Goal: Task Accomplishment & Management: Use online tool/utility

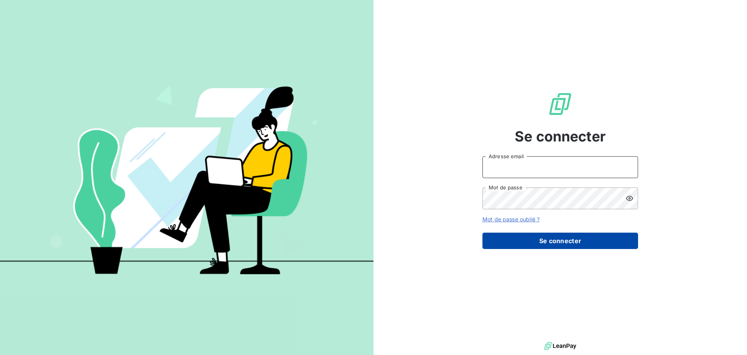
type input "[EMAIL_ADDRESS][DOMAIN_NAME]"
click at [571, 239] on button "Se connecter" at bounding box center [561, 240] width 156 height 16
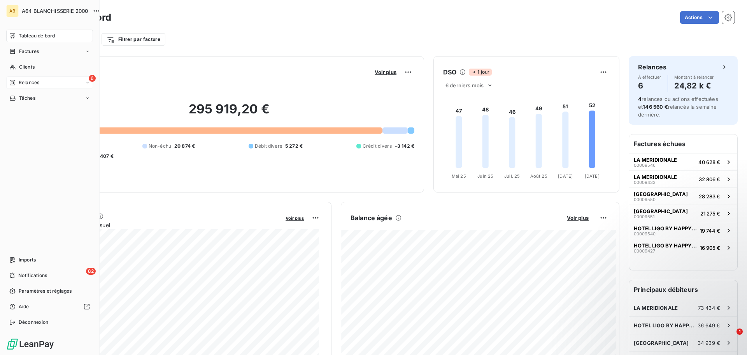
click at [65, 81] on div "6 Relances" at bounding box center [49, 82] width 87 height 12
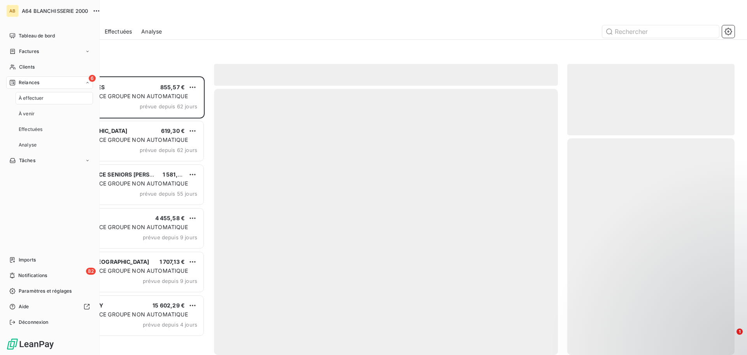
scroll to position [272, 162]
click at [44, 99] on span "À effectuer" at bounding box center [31, 98] width 25 height 7
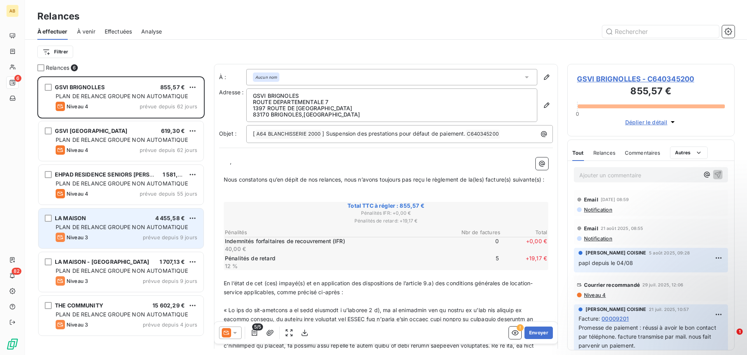
click at [120, 234] on div "Niveau 3 prévue depuis 9 jours" at bounding box center [127, 236] width 142 height 9
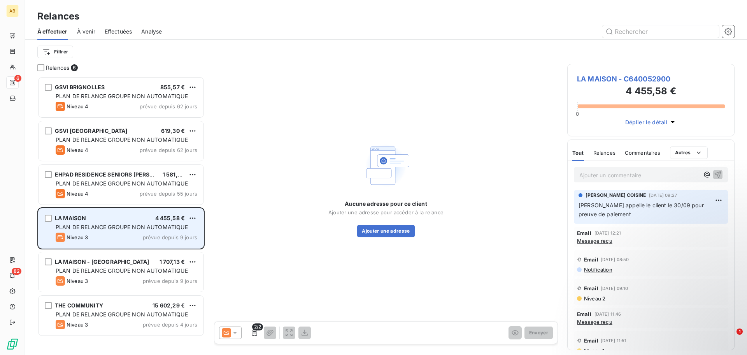
scroll to position [272, 162]
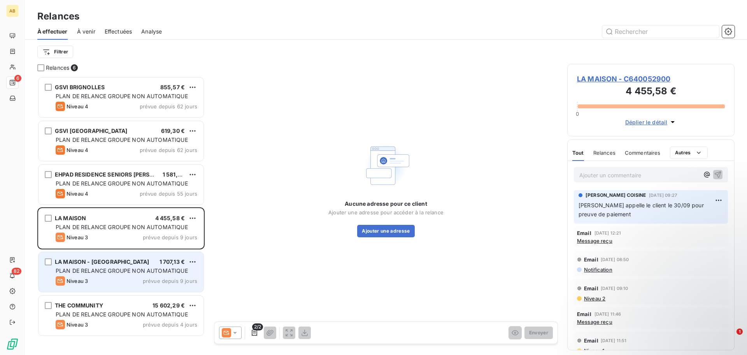
click at [114, 278] on div "Niveau 3 prévue depuis 9 jours" at bounding box center [127, 280] width 142 height 9
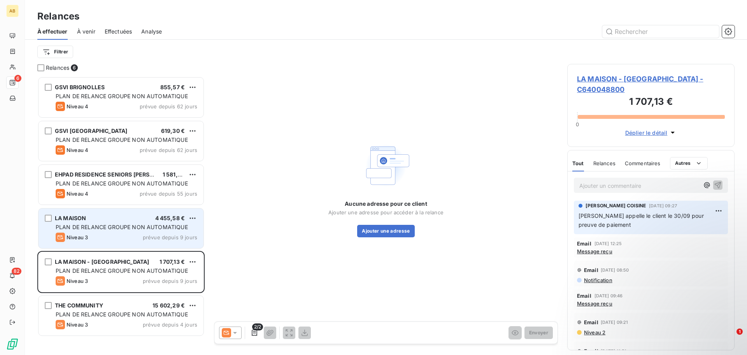
click at [119, 233] on div "Niveau 3 prévue depuis 9 jours" at bounding box center [127, 236] width 142 height 9
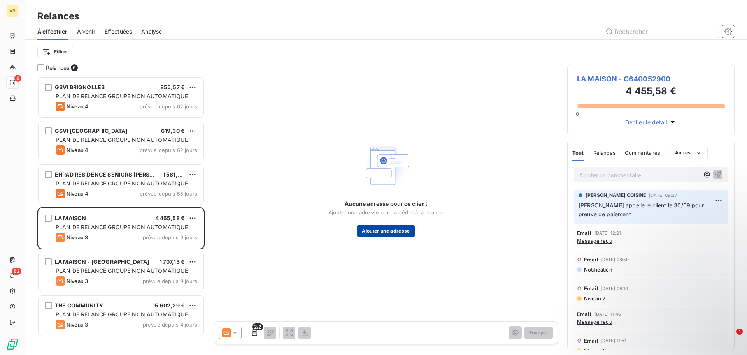
click at [377, 231] on button "Ajouter une adresse" at bounding box center [385, 231] width 57 height 12
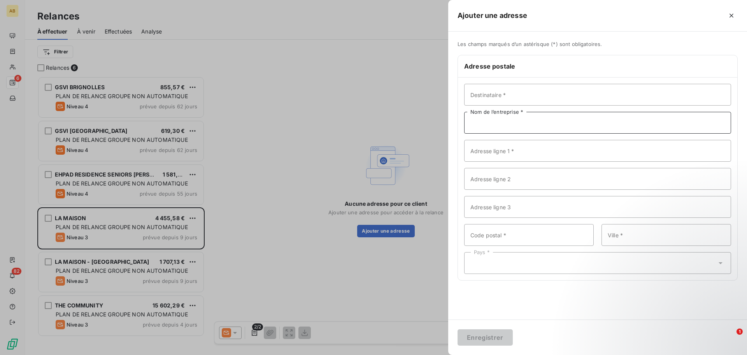
click at [469, 120] on input "Nom de l’entreprise *" at bounding box center [597, 123] width 267 height 22
type input "LA MAISON"
click at [475, 151] on input "Adresse ligne 1 *" at bounding box center [597, 151] width 267 height 22
type input "[STREET_ADDRESS][PERSON_NAME]"
click at [476, 235] on input "Code postal *" at bounding box center [529, 235] width 130 height 22
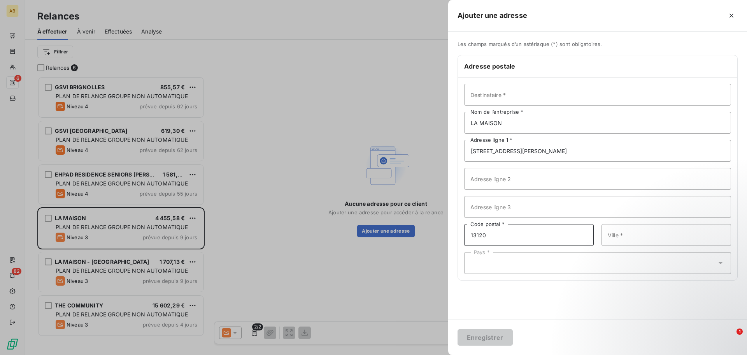
type input "13120"
type input "GARDANNE"
click at [496, 261] on div "Pays *" at bounding box center [597, 263] width 267 height 22
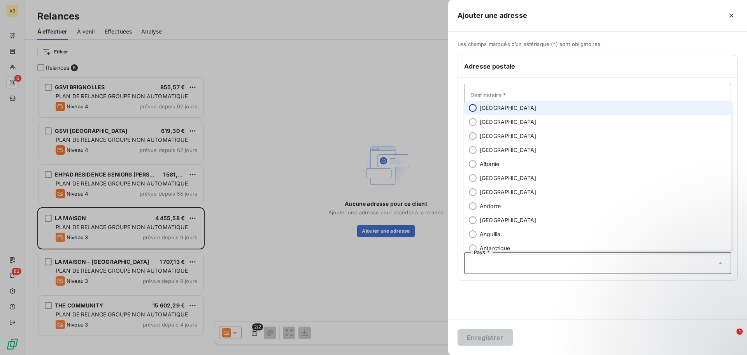
click at [474, 108] on input "radio" at bounding box center [473, 108] width 8 height 8
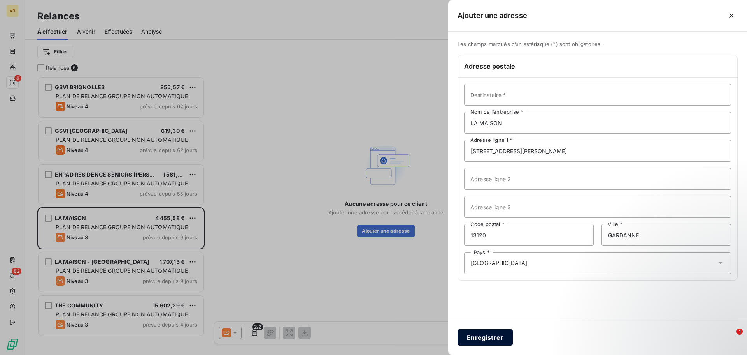
click at [501, 333] on button "Enregistrer" at bounding box center [485, 337] width 55 height 16
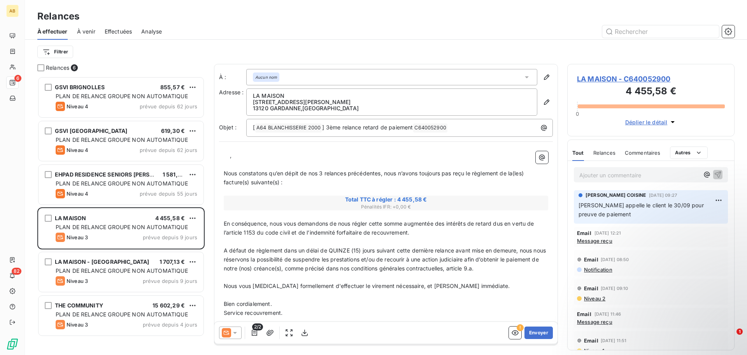
click at [225, 159] on p "﻿ ﻿ ﻿ ﻿ ," at bounding box center [386, 155] width 325 height 9
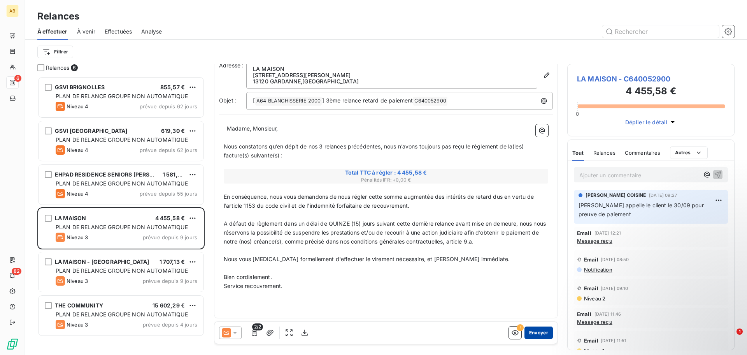
click at [535, 329] on button "Envoyer" at bounding box center [539, 332] width 28 height 12
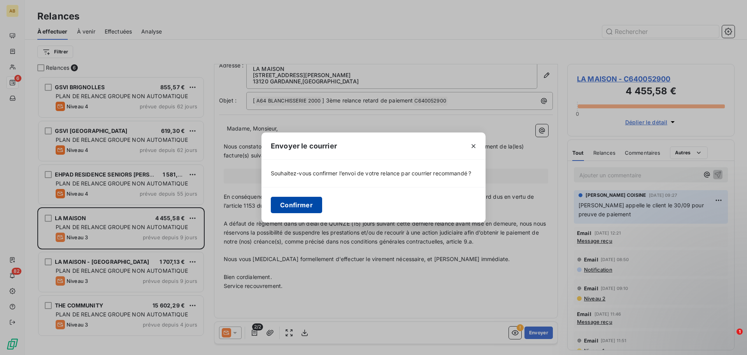
click at [297, 206] on button "Confirmer" at bounding box center [296, 205] width 51 height 16
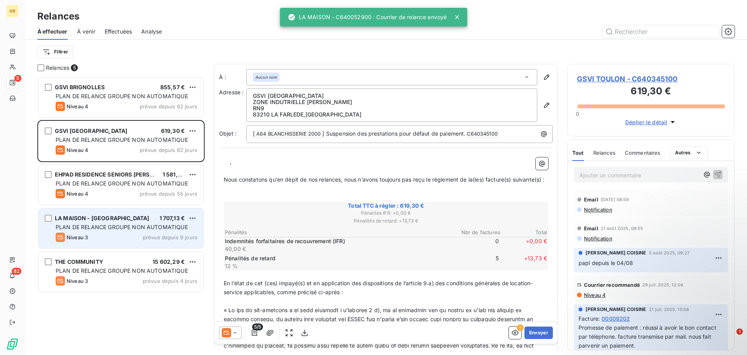
click at [120, 229] on span "PLAN DE RELANCE GROUPE NON AUTOMATIQUE" at bounding box center [122, 226] width 132 height 7
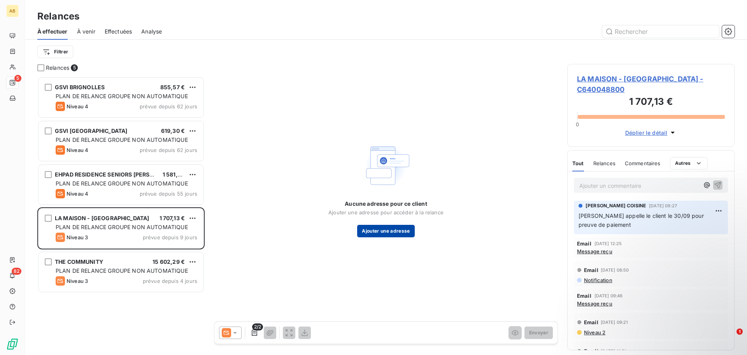
click at [370, 231] on button "Ajouter une adresse" at bounding box center [385, 231] width 57 height 12
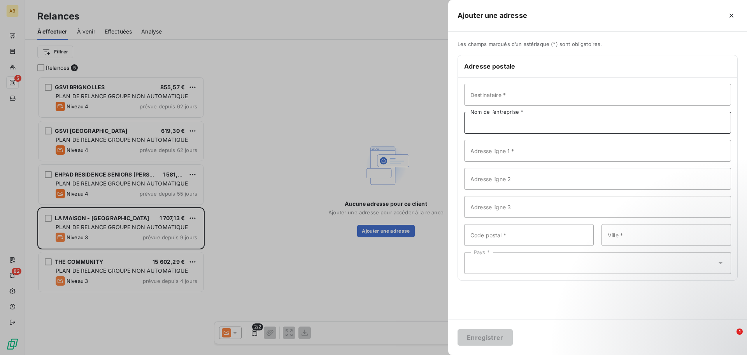
click at [500, 124] on input "Nom de l’entreprise *" at bounding box center [597, 123] width 267 height 22
type input "LA MAISON - [GEOGRAPHIC_DATA]"
click at [481, 151] on input "Adresse ligne 1 *" at bounding box center [597, 151] width 267 height 22
type input "[PERSON_NAME]"
click at [495, 237] on input "Code postal *" at bounding box center [529, 235] width 130 height 22
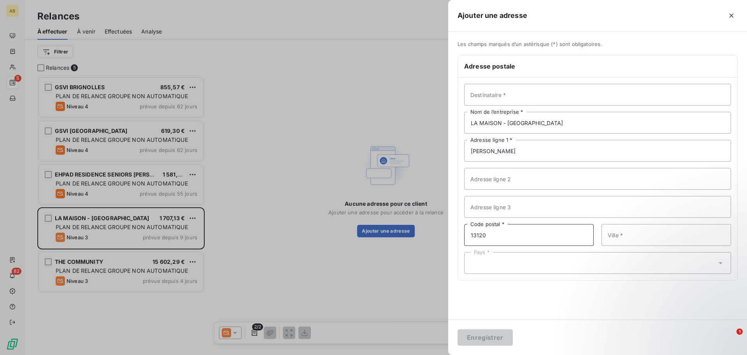
type input "13120"
type input "GARDANNE"
click at [494, 269] on div "Pays *" at bounding box center [597, 263] width 267 height 22
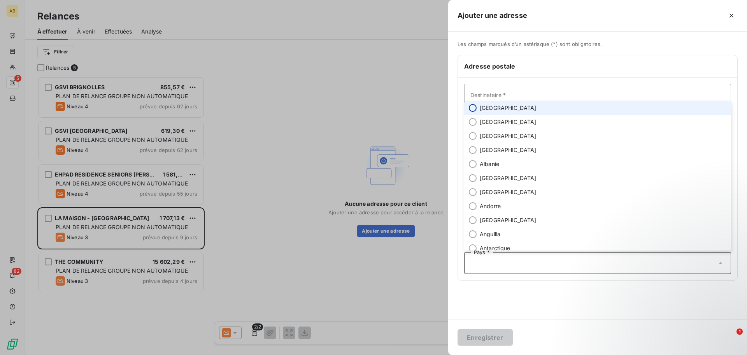
click at [474, 108] on input "radio" at bounding box center [473, 108] width 8 height 8
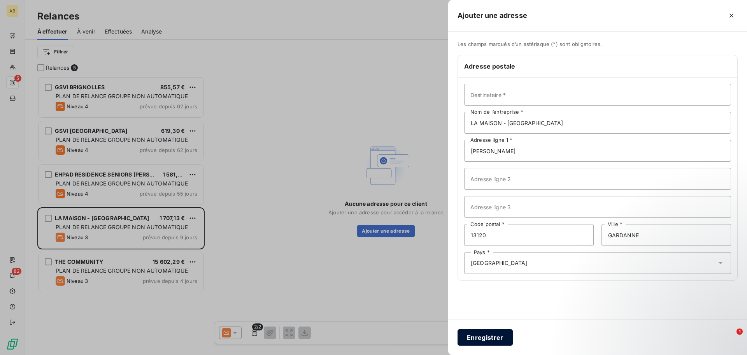
click at [498, 333] on button "Enregistrer" at bounding box center [485, 337] width 55 height 16
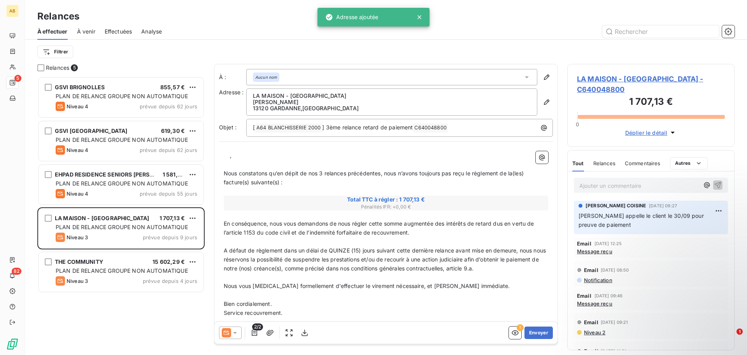
click at [225, 153] on p "﻿ ﻿ ﻿ ﻿ ," at bounding box center [386, 155] width 325 height 9
click at [525, 75] on icon at bounding box center [527, 77] width 8 height 8
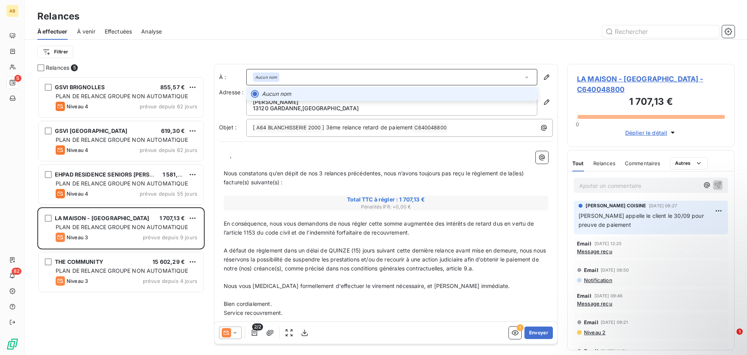
click at [524, 75] on icon at bounding box center [527, 77] width 8 height 8
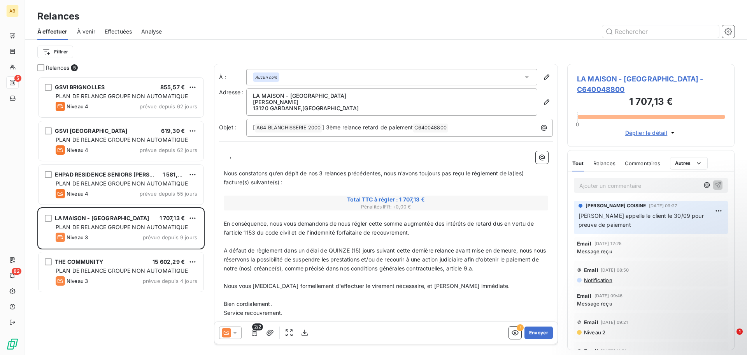
click at [225, 154] on p "﻿ ﻿ ﻿ ﻿ ," at bounding box center [386, 155] width 325 height 9
click at [525, 333] on button "Envoyer" at bounding box center [539, 332] width 28 height 12
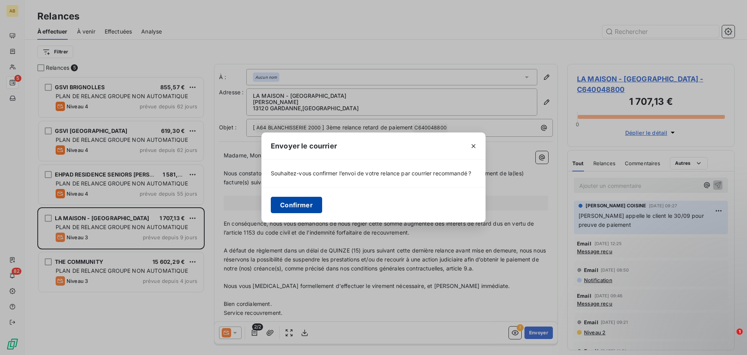
click at [276, 202] on button "Confirmer" at bounding box center [296, 205] width 51 height 16
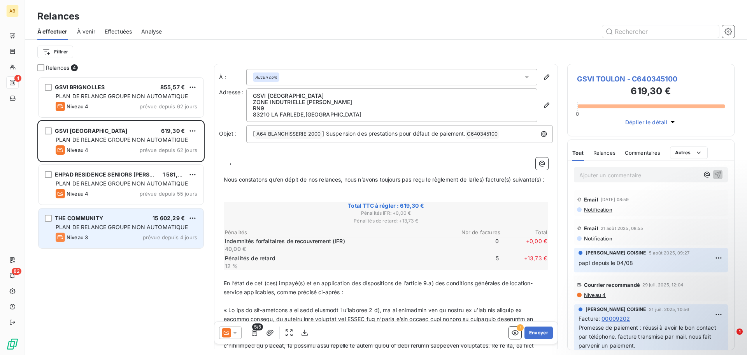
click at [138, 234] on div "Niveau 3 prévue depuis 4 jours" at bounding box center [127, 236] width 142 height 9
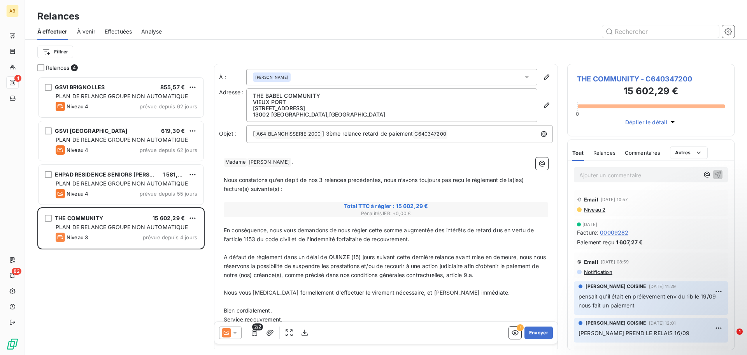
scroll to position [34, 0]
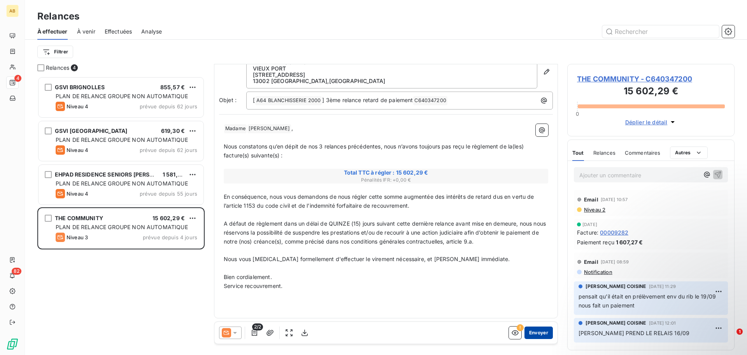
click at [538, 332] on button "Envoyer" at bounding box center [539, 332] width 28 height 12
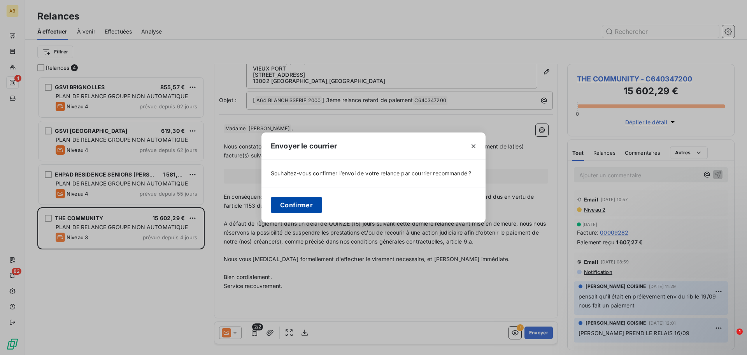
click at [314, 207] on button "Confirmer" at bounding box center [296, 205] width 51 height 16
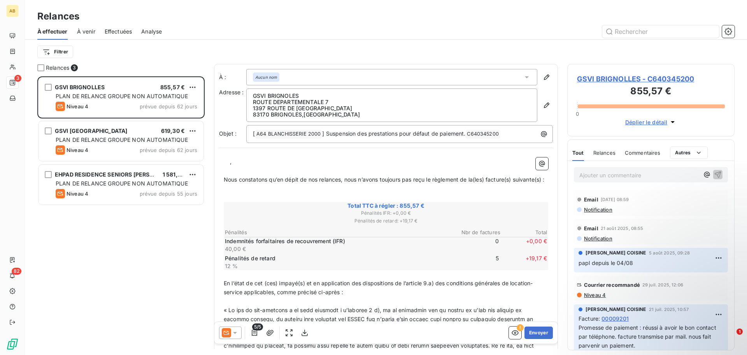
click at [84, 30] on span "À venir" at bounding box center [86, 32] width 18 height 8
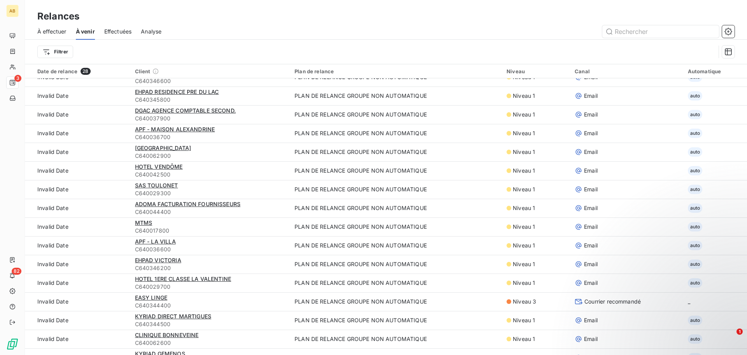
scroll to position [207, 0]
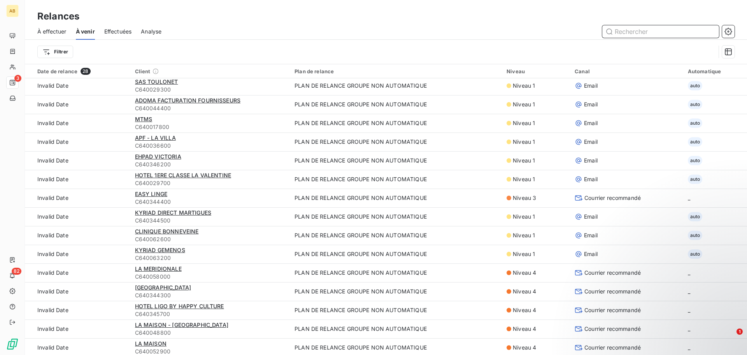
click at [123, 32] on span "Effectuées" at bounding box center [118, 32] width 28 height 8
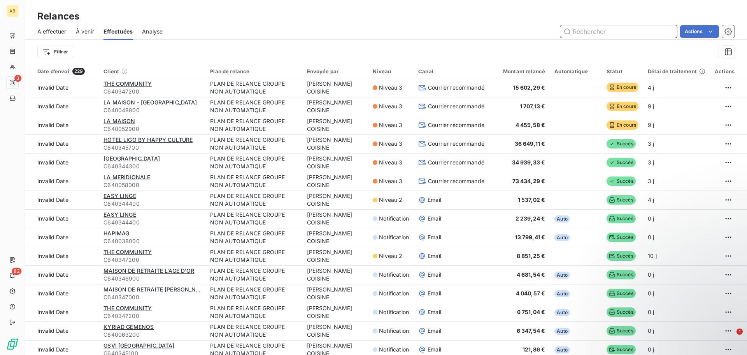
click at [63, 31] on span "À effectuer" at bounding box center [51, 32] width 29 height 8
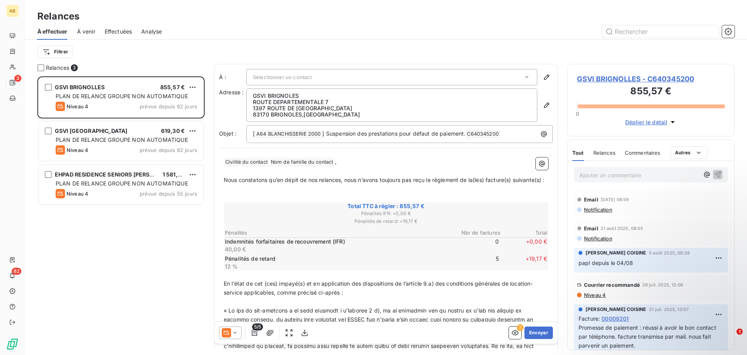
scroll to position [272, 162]
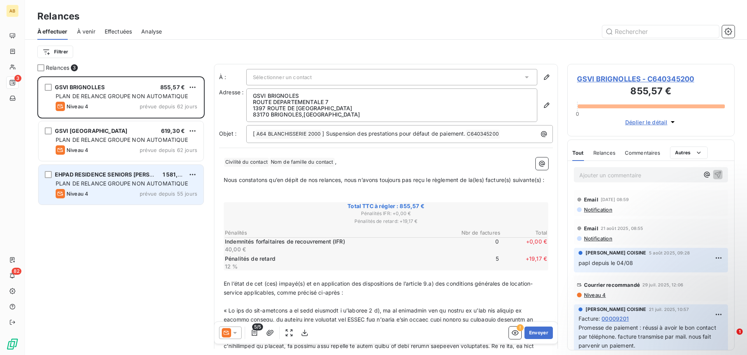
click at [124, 191] on div "Niveau 4 prévue depuis 55 jours" at bounding box center [127, 193] width 142 height 9
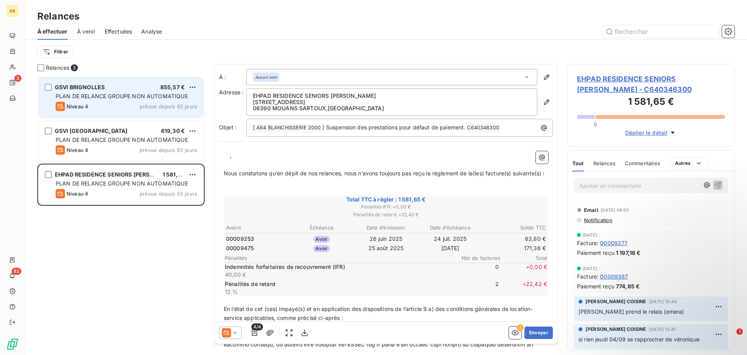
click at [125, 101] on div "GSVI BRIGNOLLES 855,57 € PLAN DE RELANCE GROUPE NON AUTOMATIQUE Niveau 4 prévue…" at bounding box center [121, 97] width 165 height 40
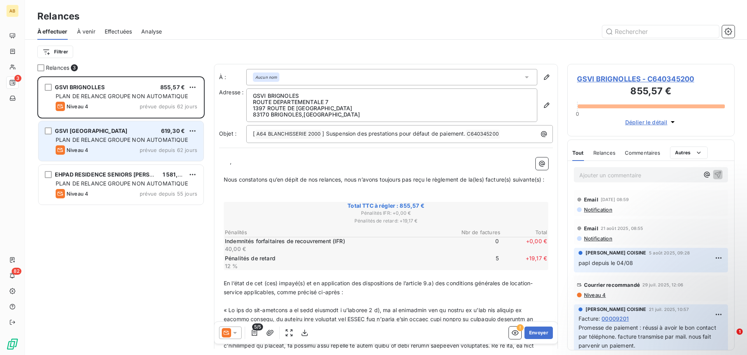
click at [141, 144] on div "GSVI [GEOGRAPHIC_DATA] 619,30 € PLAN DE RELANCE GROUPE NON AUTOMATIQUE Niveau 4…" at bounding box center [121, 141] width 165 height 40
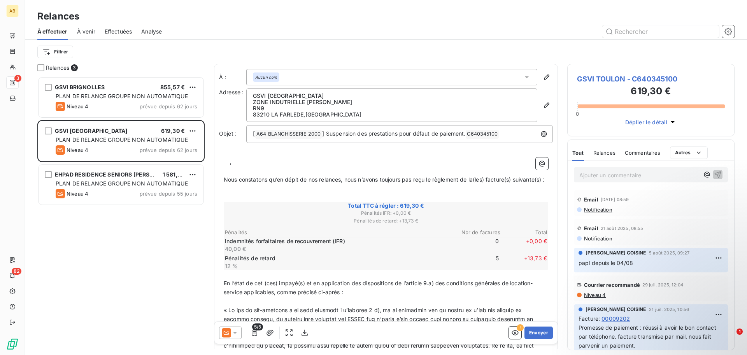
click at [109, 33] on span "Effectuées" at bounding box center [119, 32] width 28 height 8
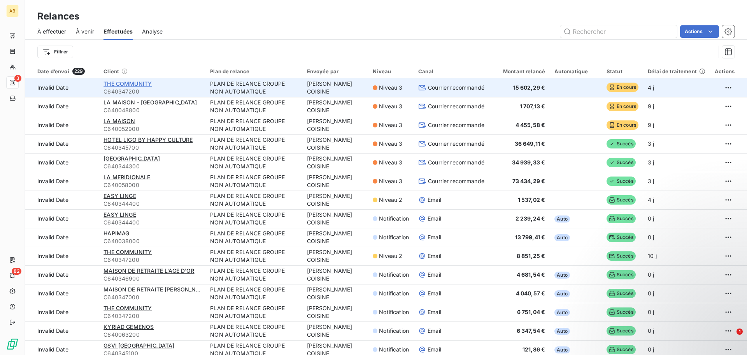
click at [137, 83] on span "THE COMMUNITY" at bounding box center [128, 83] width 48 height 7
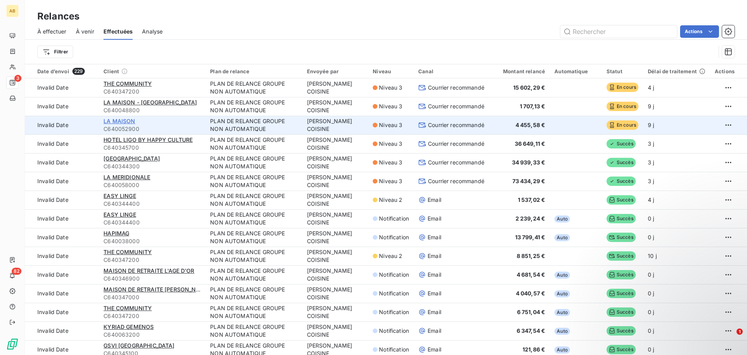
click at [125, 121] on span "LA MAISON" at bounding box center [120, 121] width 32 height 7
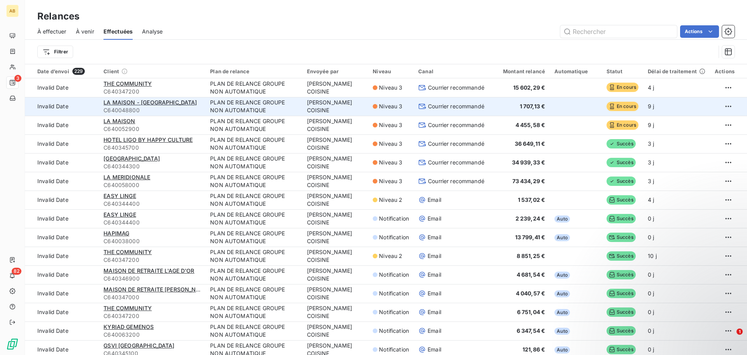
click at [122, 106] on div "LA MAISON - [GEOGRAPHIC_DATA]" at bounding box center [152, 102] width 97 height 8
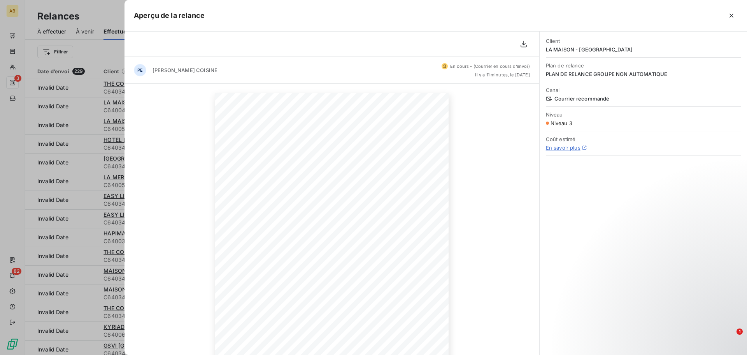
click at [732, 15] on icon "button" at bounding box center [732, 16] width 4 height 4
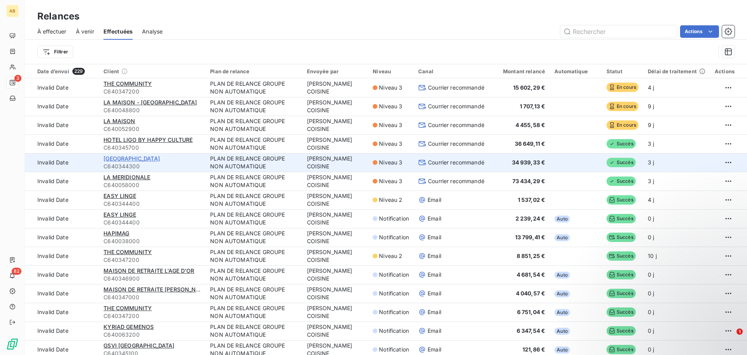
click at [135, 159] on span "[GEOGRAPHIC_DATA]" at bounding box center [132, 158] width 56 height 7
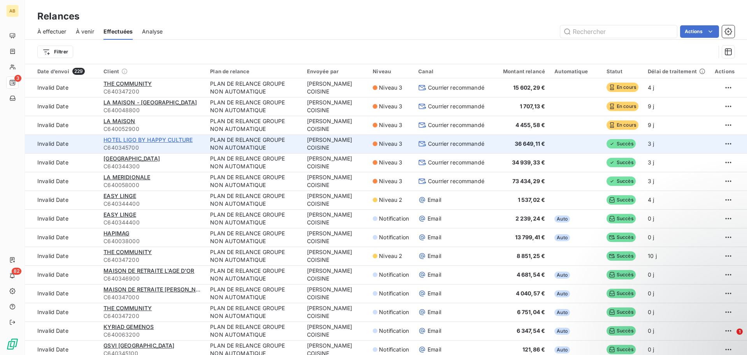
click at [148, 141] on span "HOTEL LIGO BY HAPPY CULTURE" at bounding box center [148, 139] width 89 height 7
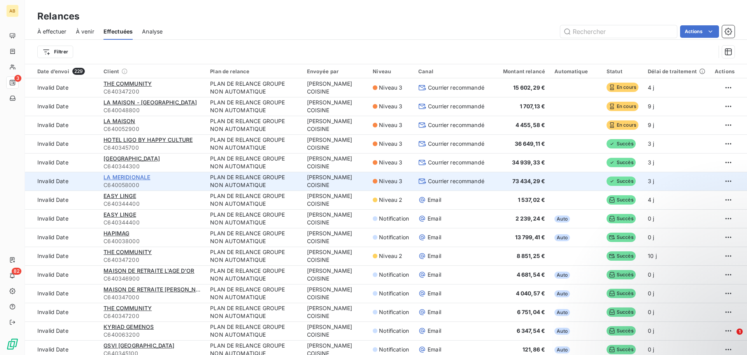
click at [140, 176] on span "LA MERIDIONALE" at bounding box center [127, 177] width 47 height 7
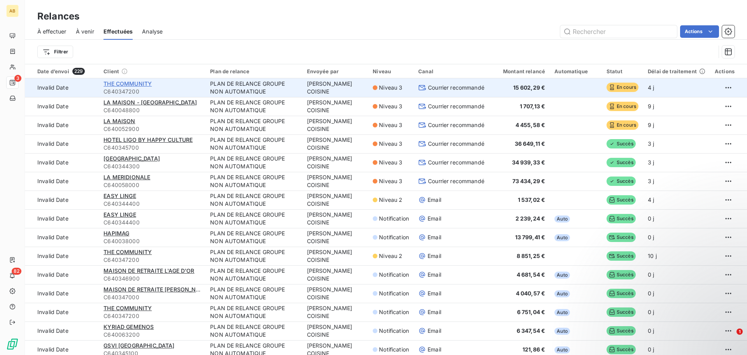
click at [123, 84] on span "THE COMMUNITY" at bounding box center [128, 83] width 48 height 7
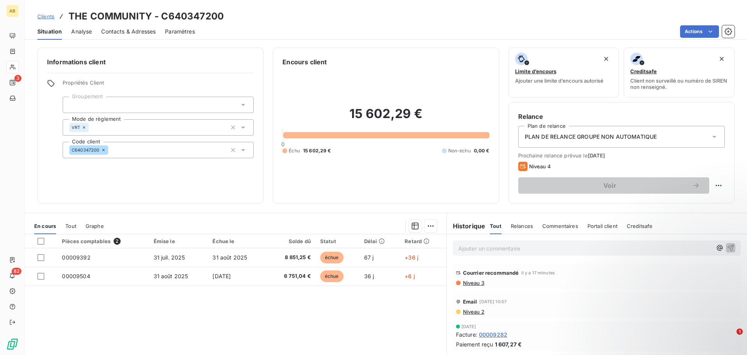
click at [77, 30] on span "Analyse" at bounding box center [81, 32] width 21 height 8
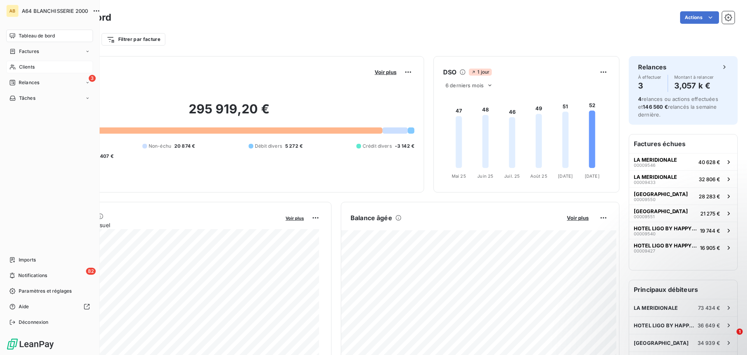
click at [34, 67] on span "Clients" at bounding box center [27, 66] width 16 height 7
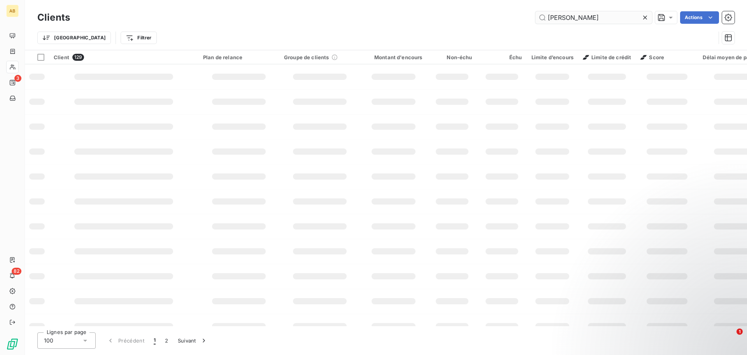
type input "ALBERT"
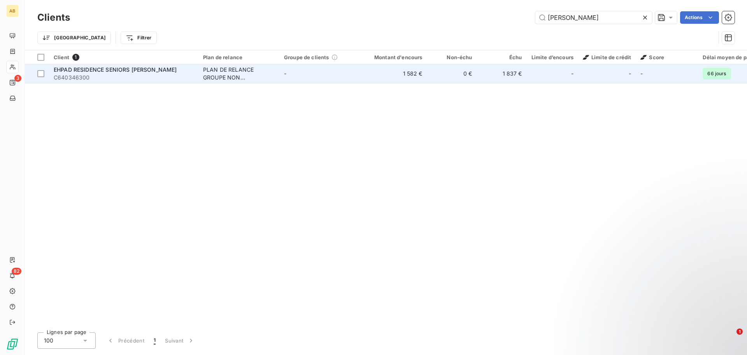
click at [184, 72] on div "EHPAD RESIDENCE SENIORS [PERSON_NAME]" at bounding box center [124, 70] width 140 height 8
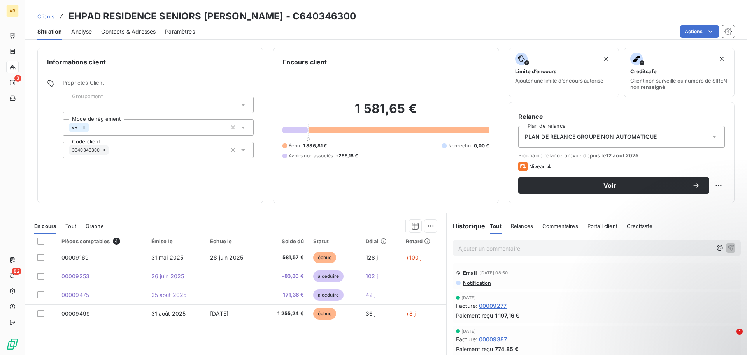
click at [76, 33] on span "Analyse" at bounding box center [81, 32] width 21 height 8
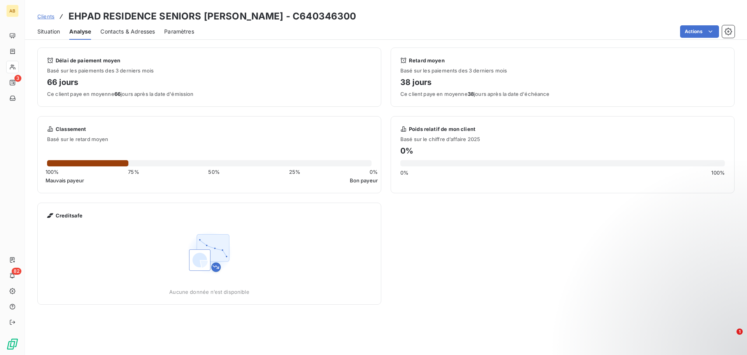
click at [46, 31] on span "Situation" at bounding box center [48, 32] width 23 height 8
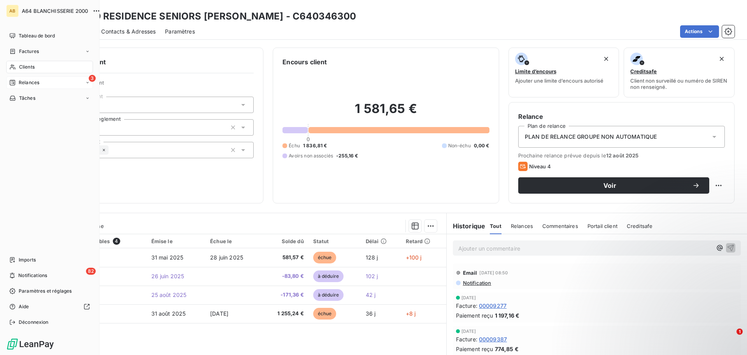
click at [37, 83] on span "Relances" at bounding box center [29, 82] width 21 height 7
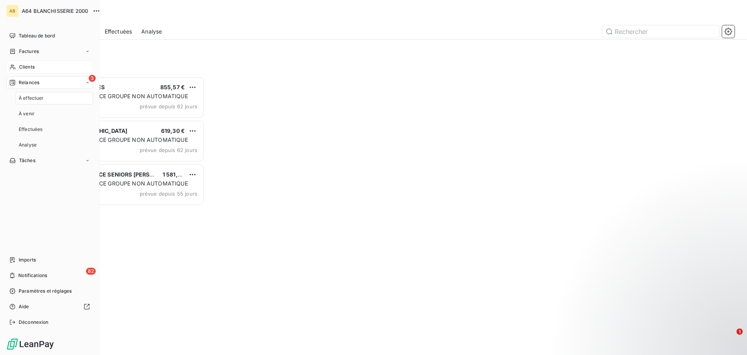
scroll to position [272, 162]
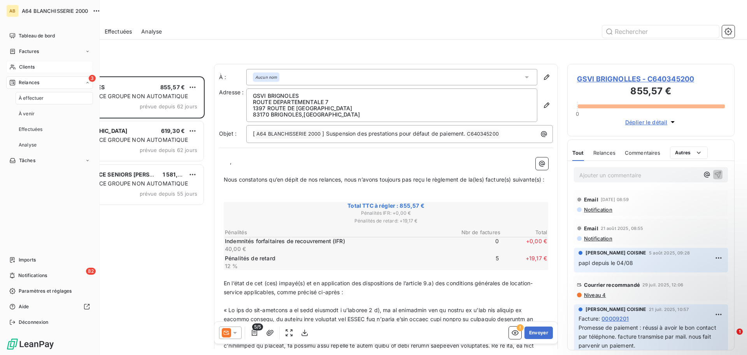
click at [40, 98] on span "À effectuer" at bounding box center [31, 98] width 25 height 7
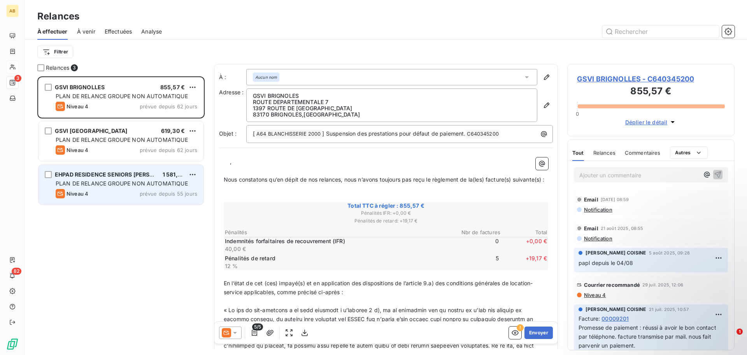
click at [131, 193] on div "Niveau 4 prévue depuis 55 jours" at bounding box center [127, 193] width 142 height 9
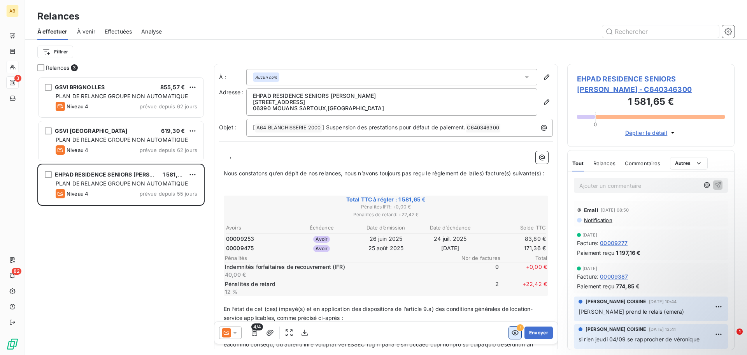
click at [511, 330] on icon "button" at bounding box center [515, 333] width 8 height 8
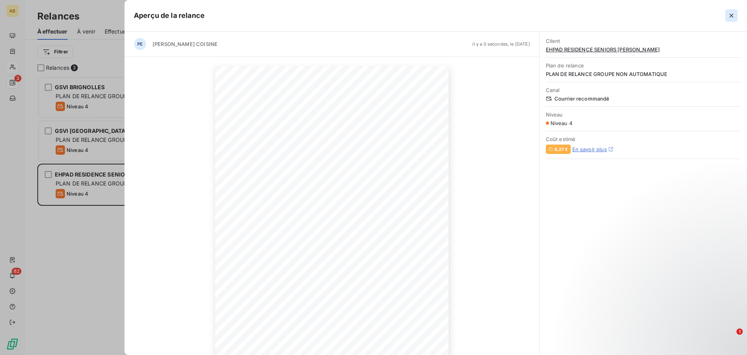
click at [731, 16] on icon "button" at bounding box center [732, 16] width 4 height 4
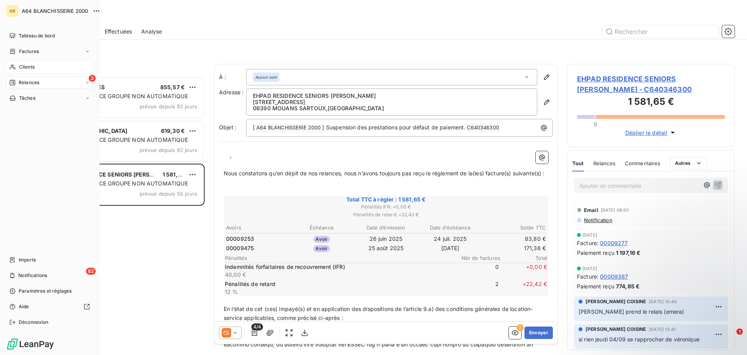
click at [31, 67] on span "Clients" at bounding box center [27, 66] width 16 height 7
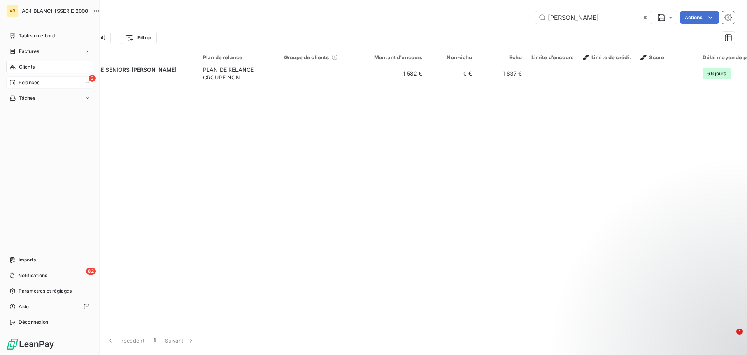
click at [43, 85] on div "3 Relances" at bounding box center [49, 82] width 87 height 12
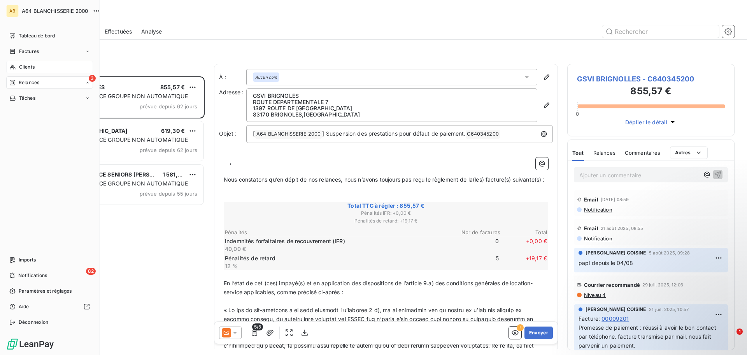
scroll to position [272, 162]
click at [29, 116] on span "À venir" at bounding box center [27, 113] width 16 height 7
